Goal: Obtain resource: Download file/media

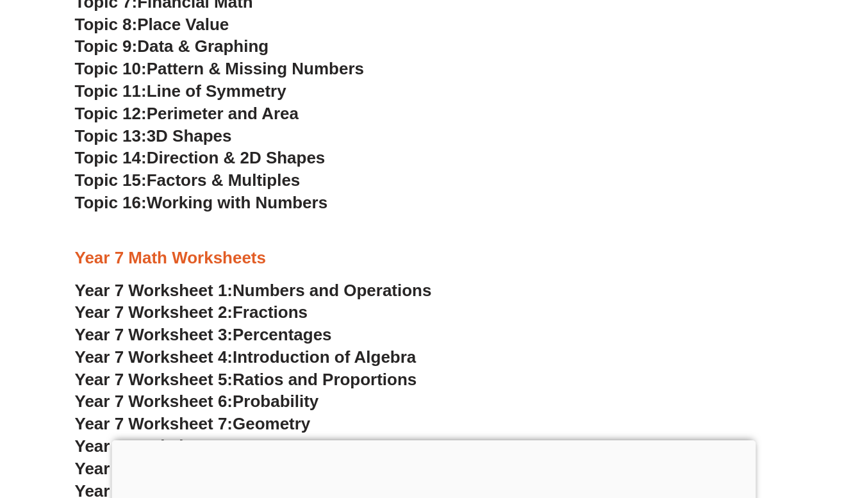
scroll to position [3376, 0]
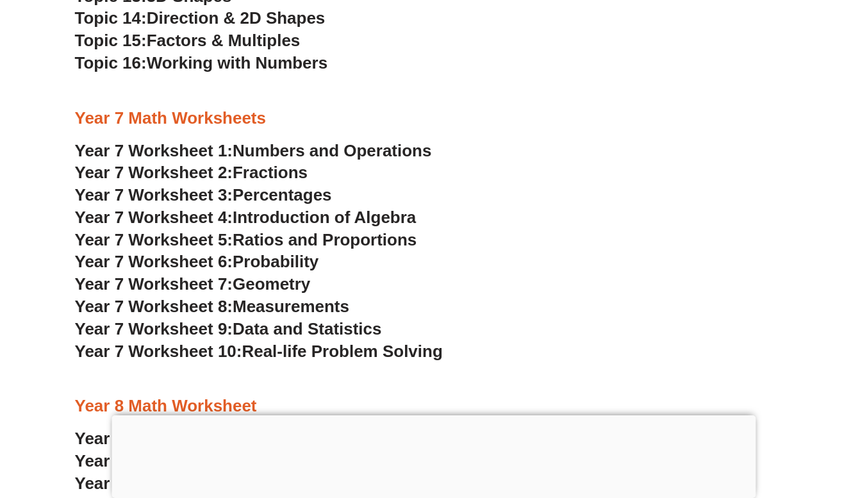
drag, startPoint x: 0, startPoint y: 0, endPoint x: 242, endPoint y: 151, distance: 285.0
click at [242, 151] on span "Numbers and Operations" at bounding box center [332, 150] width 199 height 19
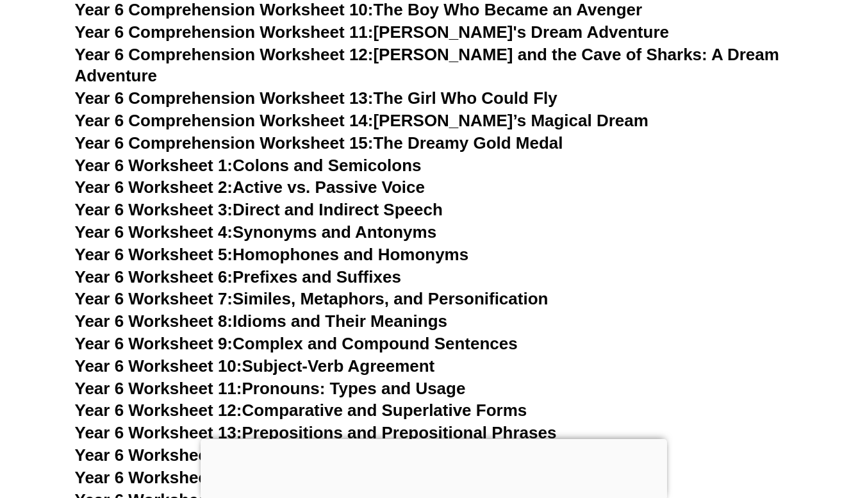
scroll to position [7404, 0]
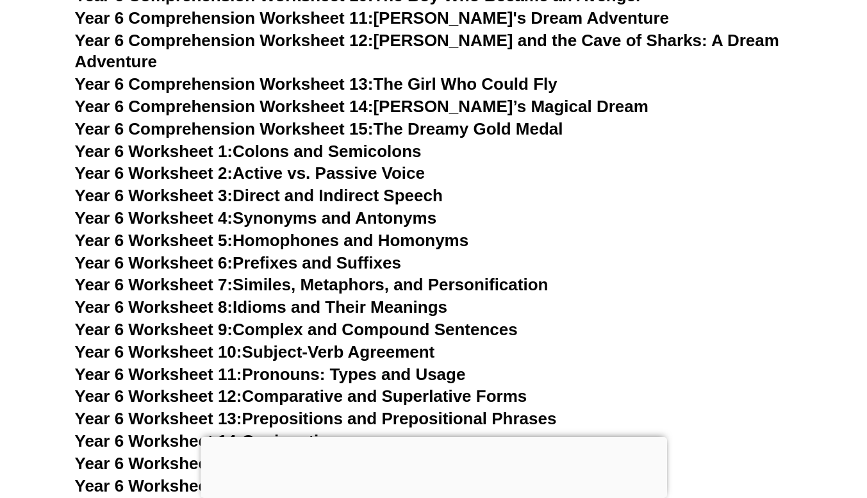
click at [354, 186] on link "Year 6 Worksheet 3: Direct and Indirect Speech" at bounding box center [259, 195] width 368 height 19
click at [251, 208] on link "Year 6 Worksheet 4: Synonyms and Antonyms" at bounding box center [256, 217] width 362 height 19
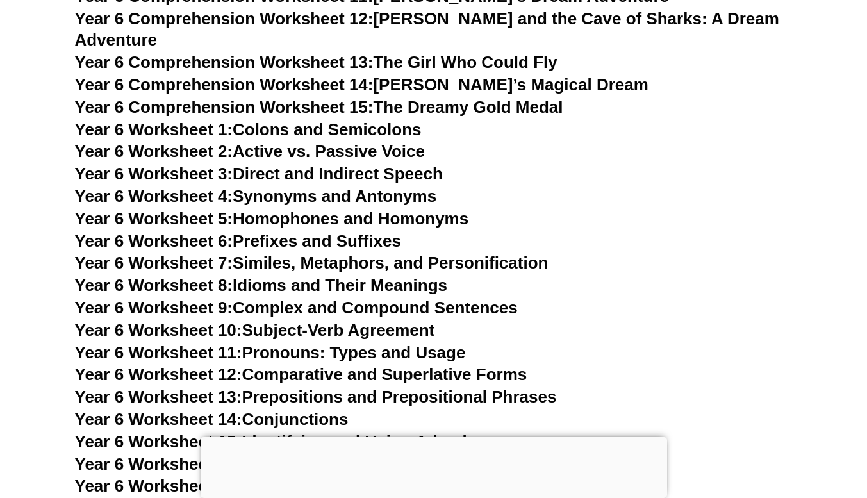
scroll to position [7426, 0]
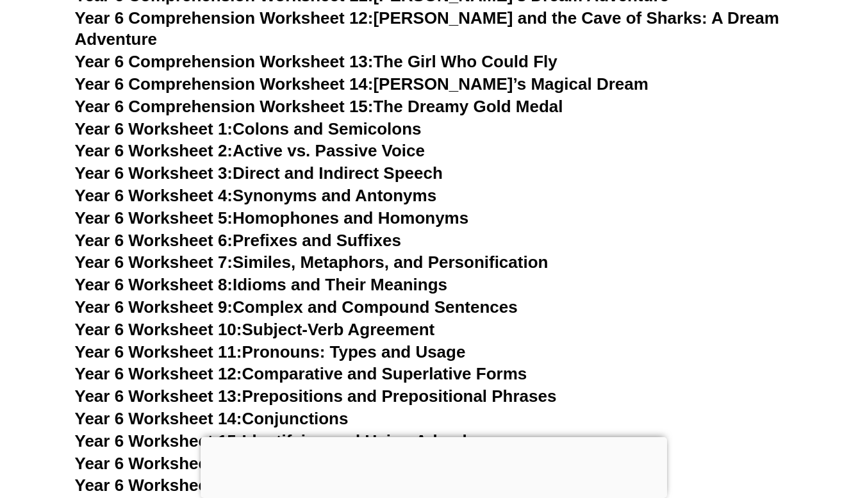
click at [319, 208] on link "Year 6 Worksheet 5: Homophones and Homonyms" at bounding box center [272, 217] width 394 height 19
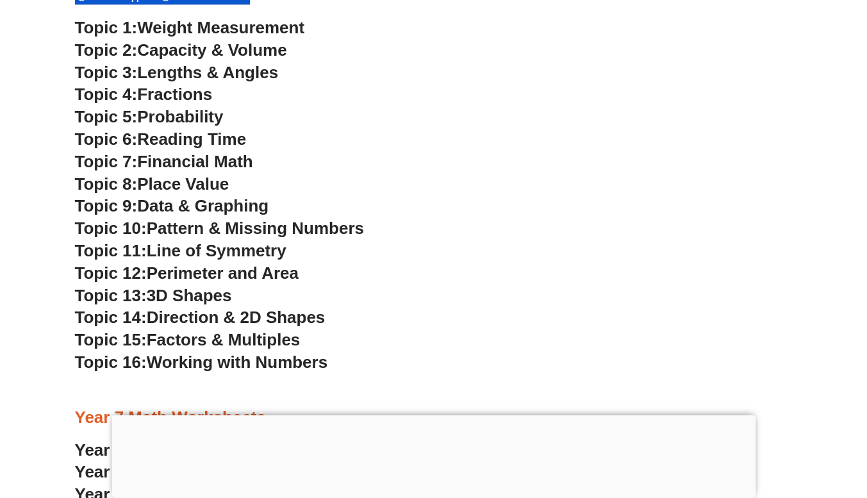
scroll to position [3033, 0]
